Goal: Task Accomplishment & Management: Manage account settings

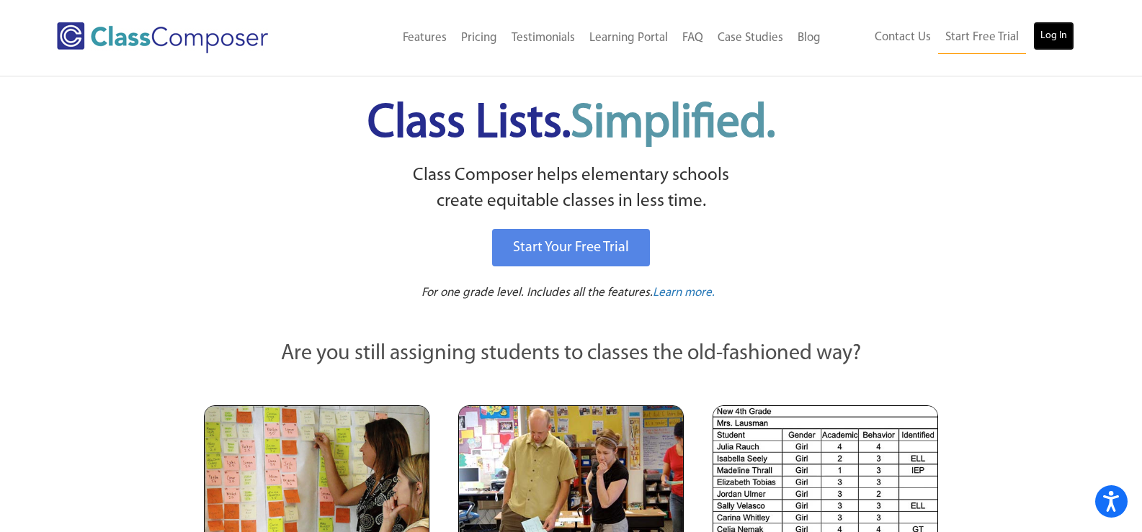
click at [1056, 41] on link "Log In" at bounding box center [1053, 36] width 41 height 29
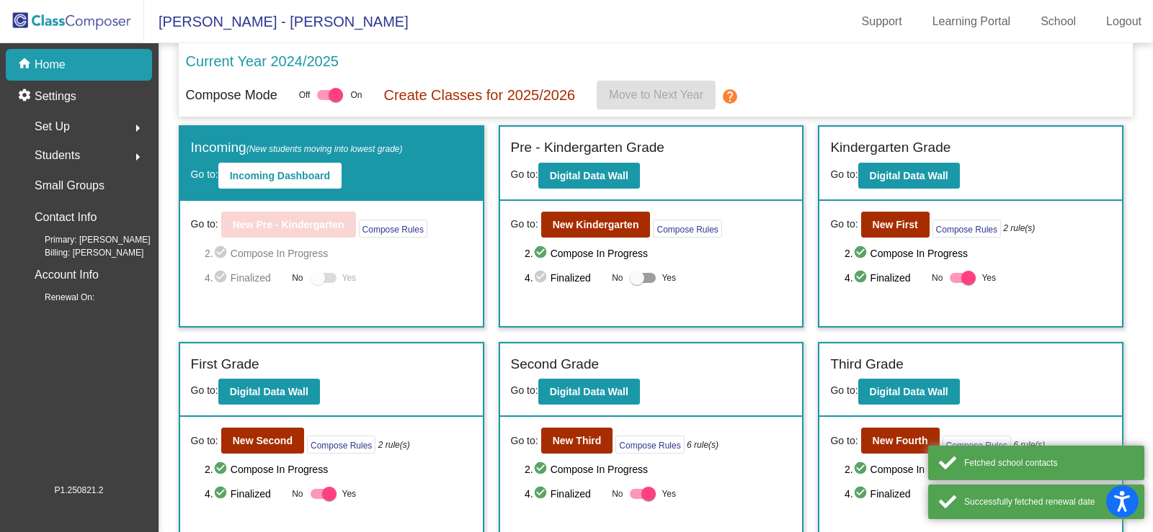
click at [56, 119] on span "Set Up" at bounding box center [52, 127] width 35 height 20
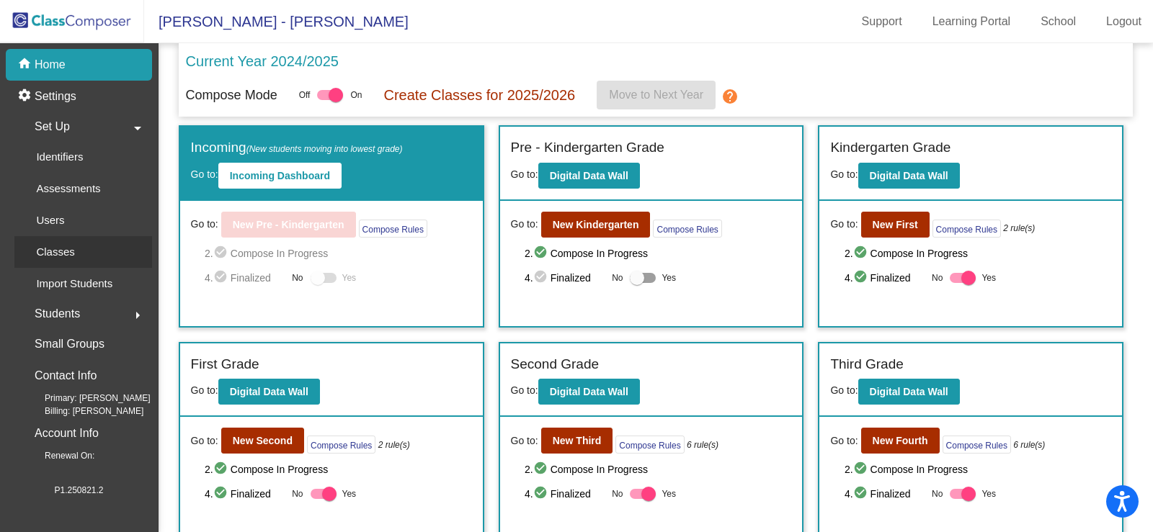
click at [50, 247] on p "Classes" at bounding box center [55, 252] width 38 height 17
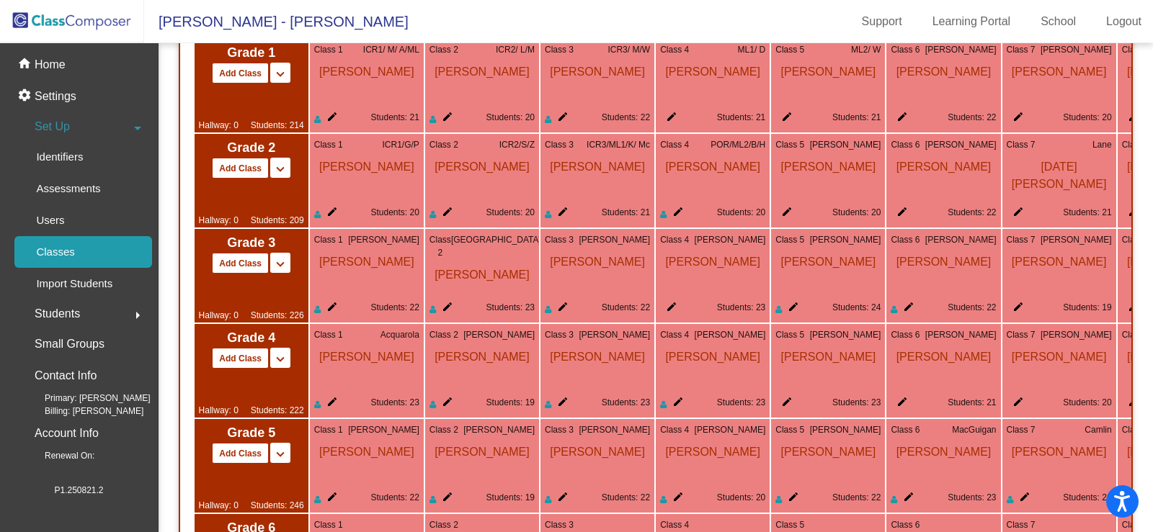
scroll to position [1329, 0]
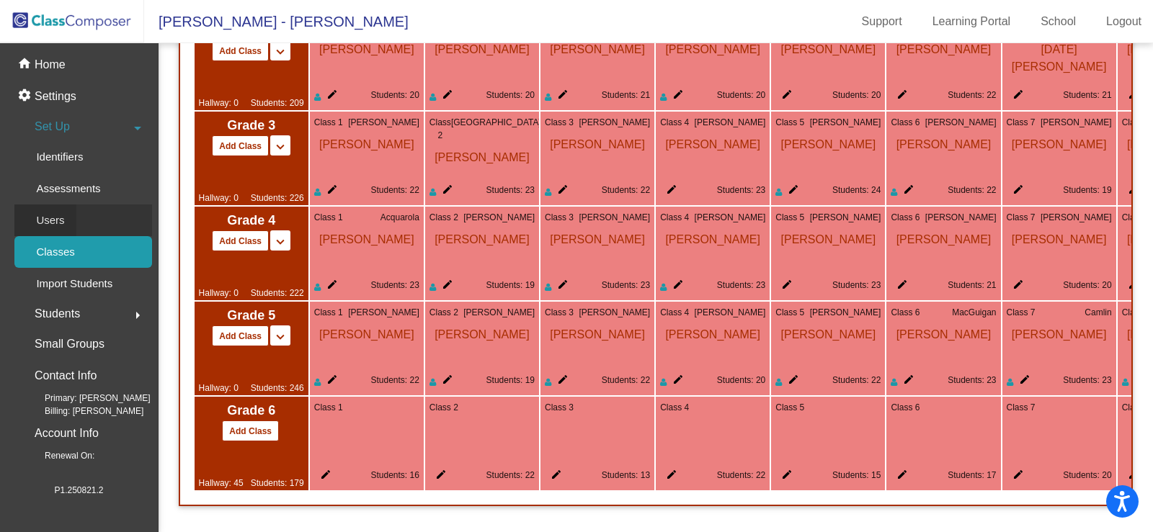
click at [53, 223] on p "Users" at bounding box center [50, 220] width 28 height 17
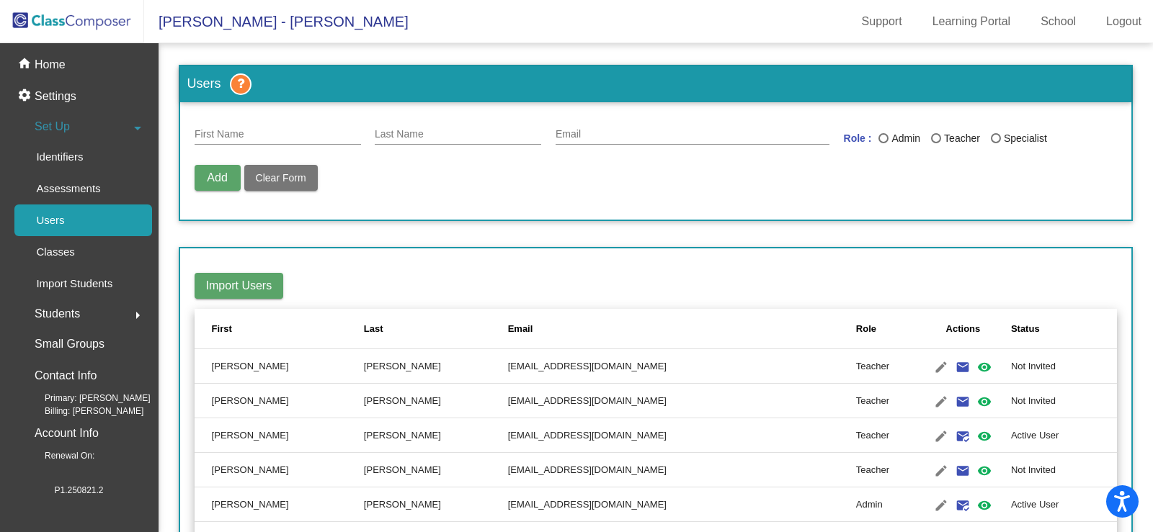
click at [245, 131] on input "First Name" at bounding box center [278, 135] width 166 height 12
type input "Marissa"
drag, startPoint x: 230, startPoint y: 133, endPoint x: 184, endPoint y: 135, distance: 45.4
click at [184, 135] on form "Marissa First Name Last Name Email Role : Admin Teacher Specialist Add Delete U…" at bounding box center [656, 160] width 952 height 117
click at [54, 251] on p "Classes" at bounding box center [55, 252] width 38 height 17
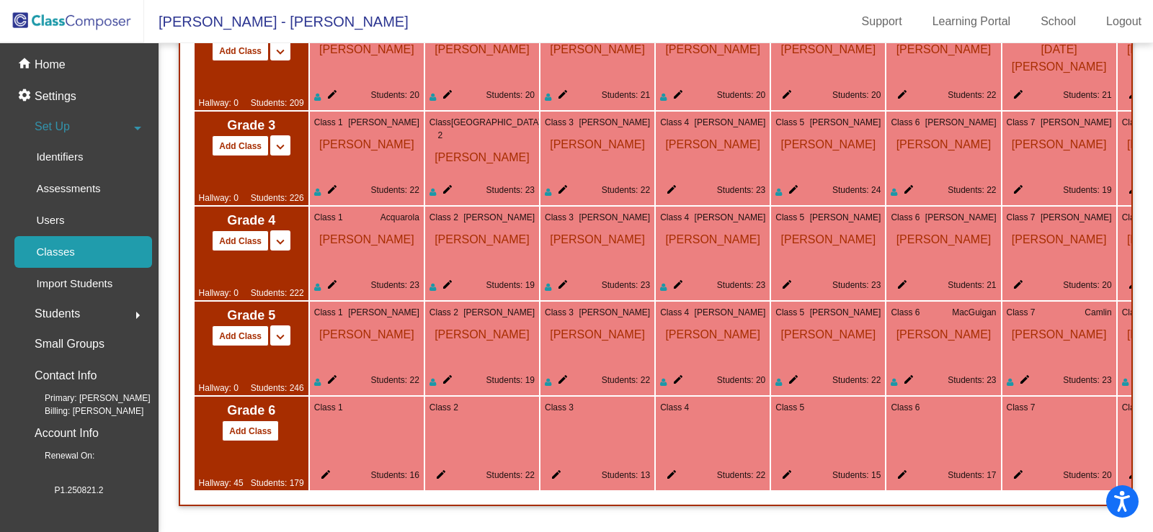
scroll to position [1329, 0]
click at [673, 470] on mat-icon "edit" at bounding box center [668, 477] width 17 height 17
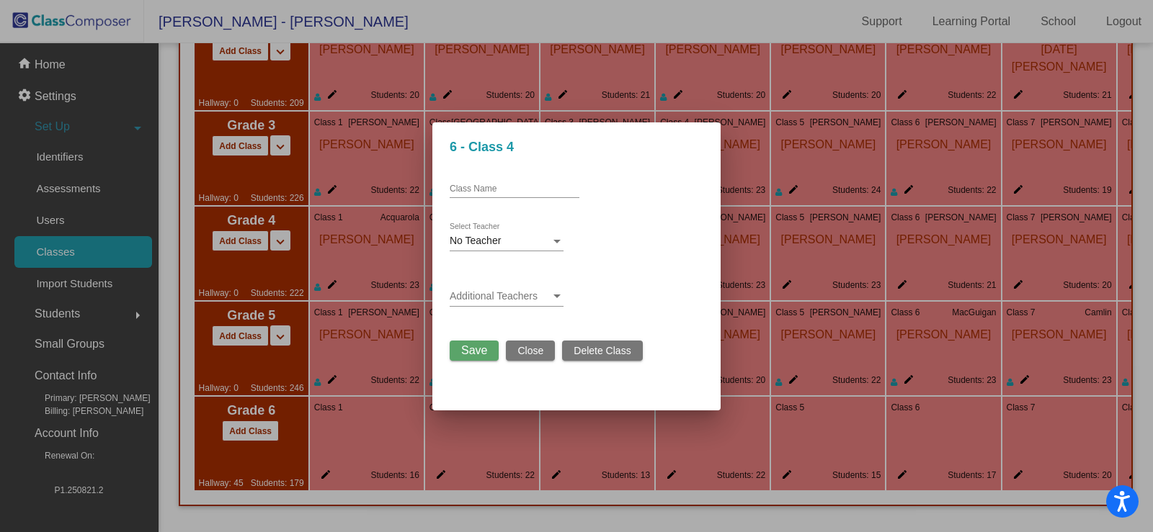
click at [469, 242] on span "No Teacher" at bounding box center [475, 241] width 51 height 12
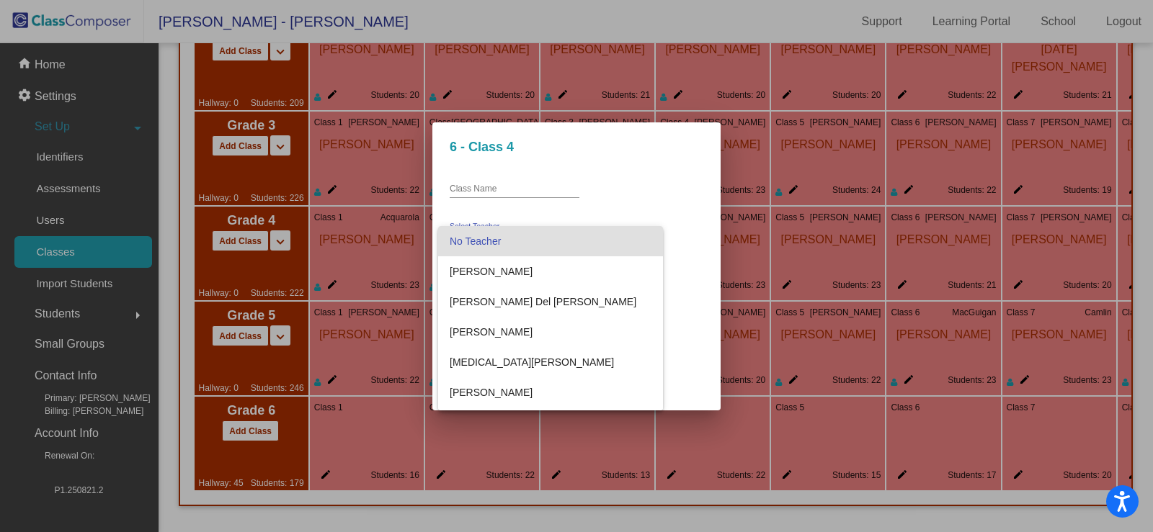
click at [666, 150] on div at bounding box center [576, 266] width 1153 height 532
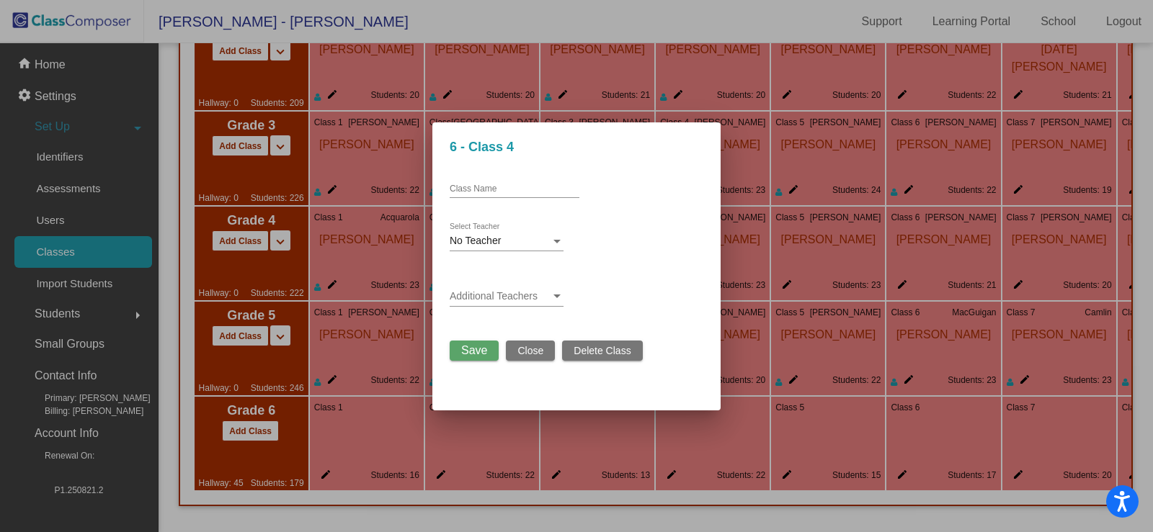
click at [523, 244] on div "No Teacher" at bounding box center [500, 242] width 101 height 12
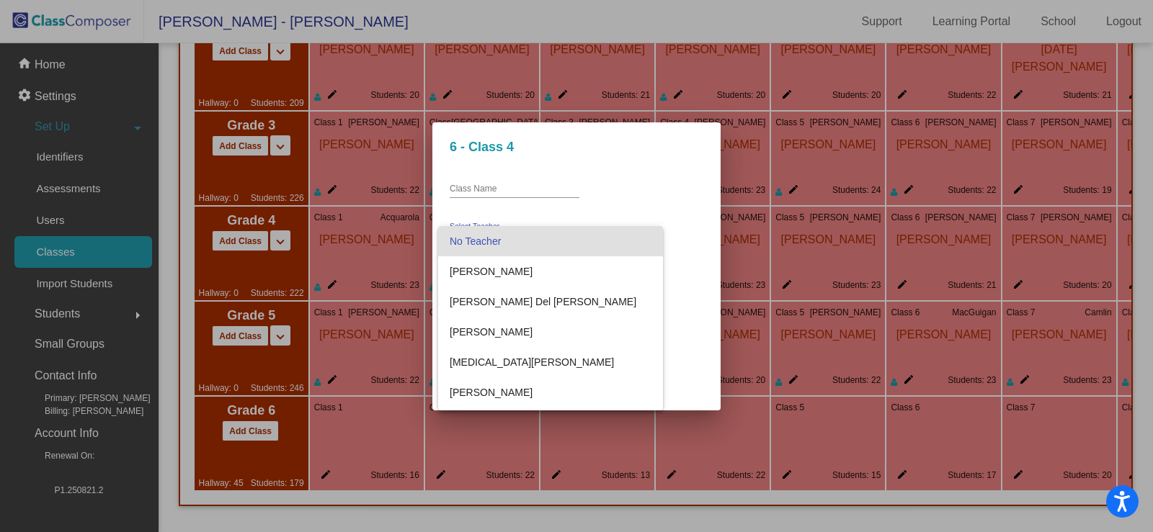
click at [653, 270] on div at bounding box center [576, 266] width 1153 height 532
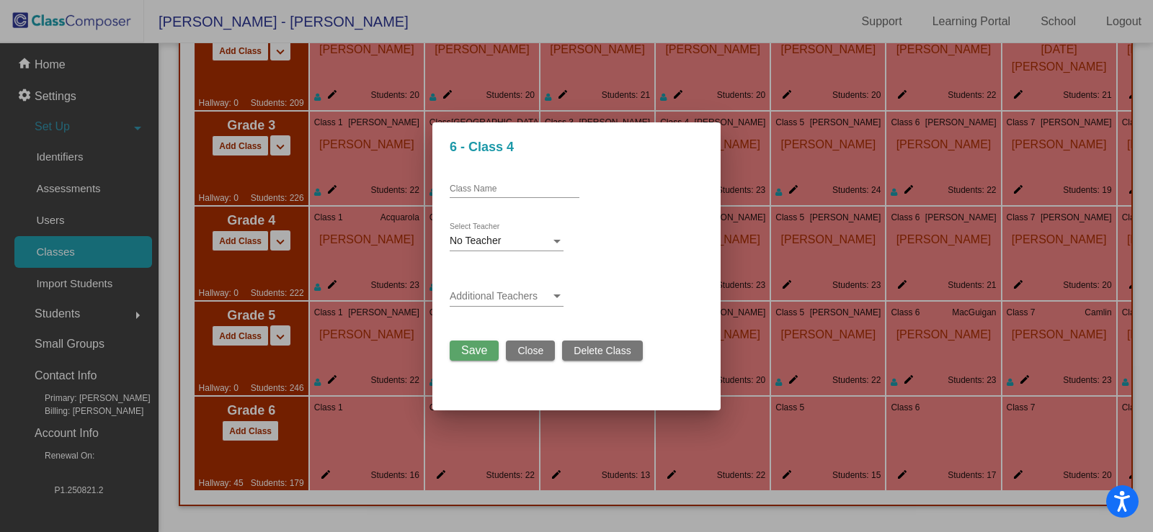
click at [514, 301] on span at bounding box center [500, 297] width 101 height 12
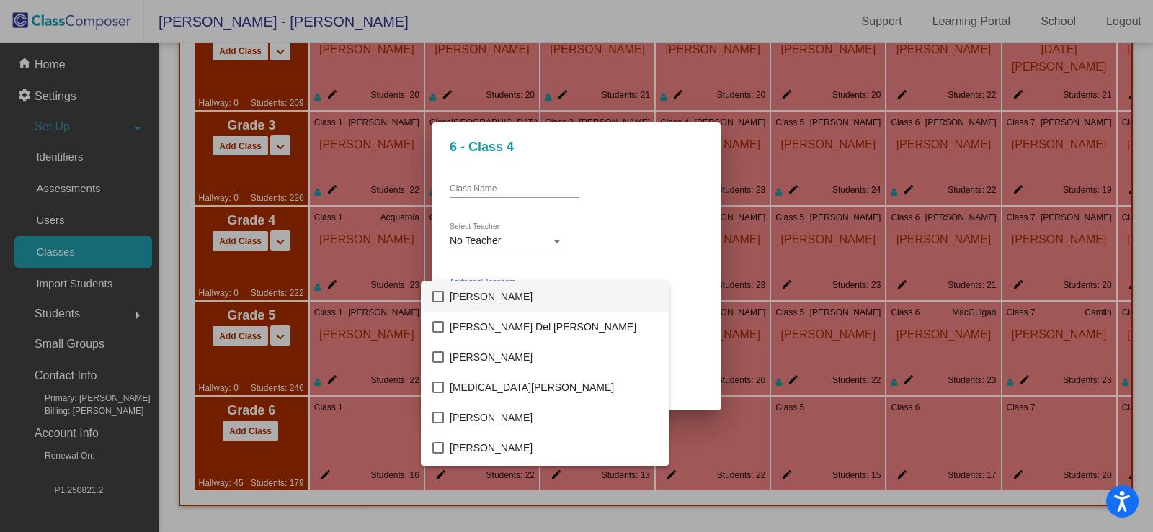
click at [675, 280] on div at bounding box center [576, 266] width 1153 height 532
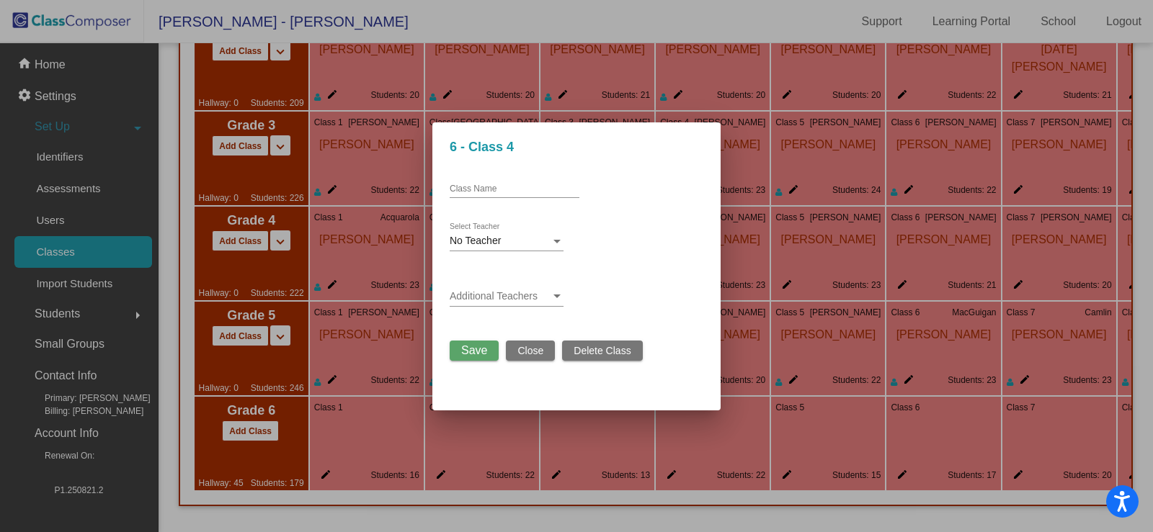
click at [63, 217] on div at bounding box center [576, 266] width 1153 height 532
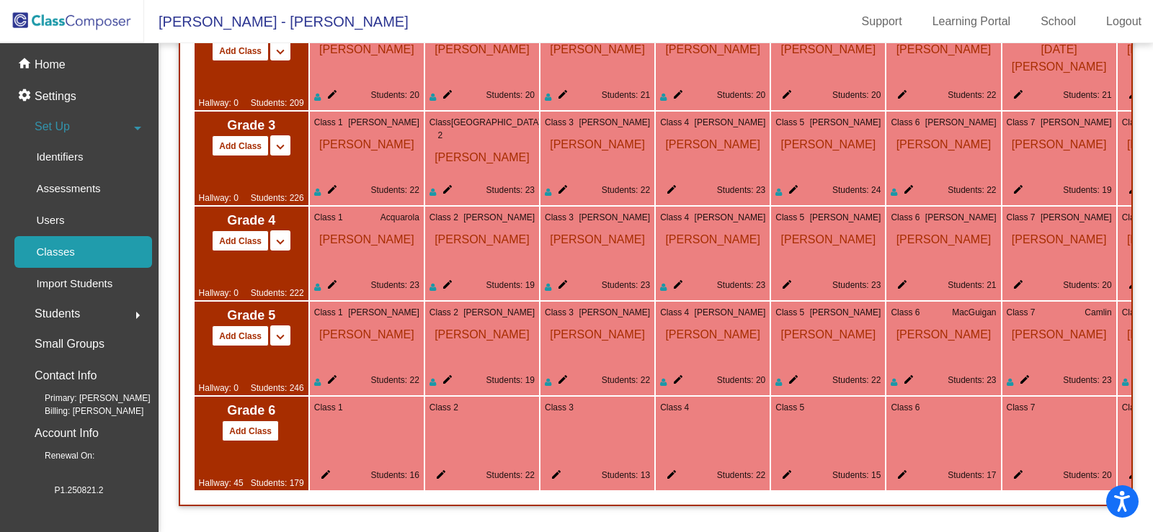
click at [63, 217] on p "Users" at bounding box center [50, 220] width 28 height 17
